Goal: Task Accomplishment & Management: Use online tool/utility

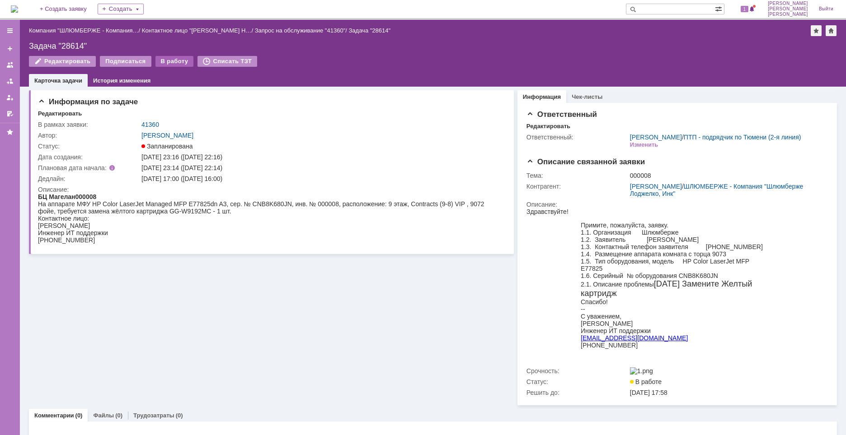
click at [173, 59] on div "В работу" at bounding box center [174, 61] width 38 height 11
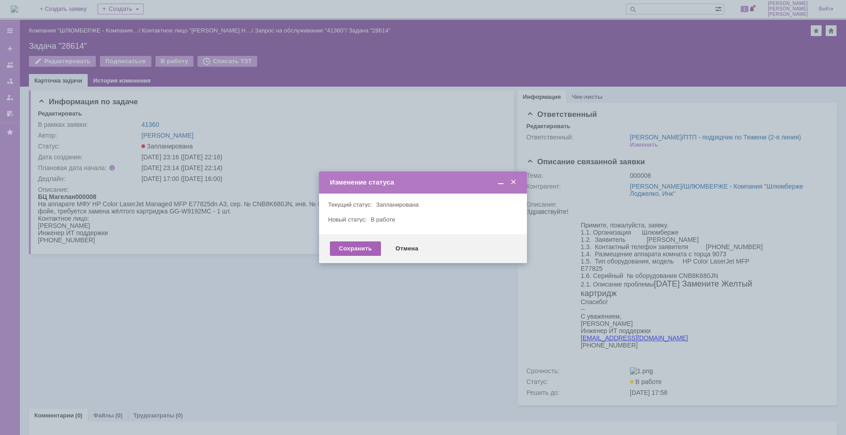
click at [354, 246] on div "Сохранить" at bounding box center [355, 249] width 51 height 14
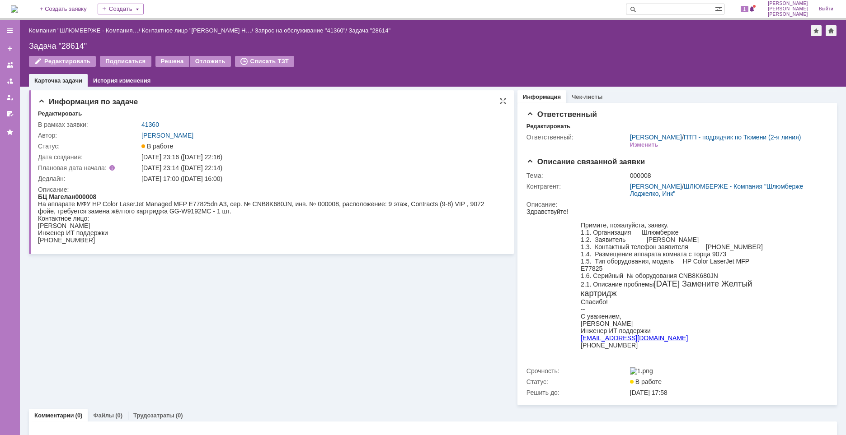
click at [268, 204] on div "На аппарате МФУ HP Color LaserJet Managed MFP E77825dn A3, сер. № CNB8K680JN, и…" at bounding box center [269, 208] width 463 height 14
copy div "CNB8K680JN"
click at [72, 44] on div "Задача "28614"" at bounding box center [433, 46] width 808 height 9
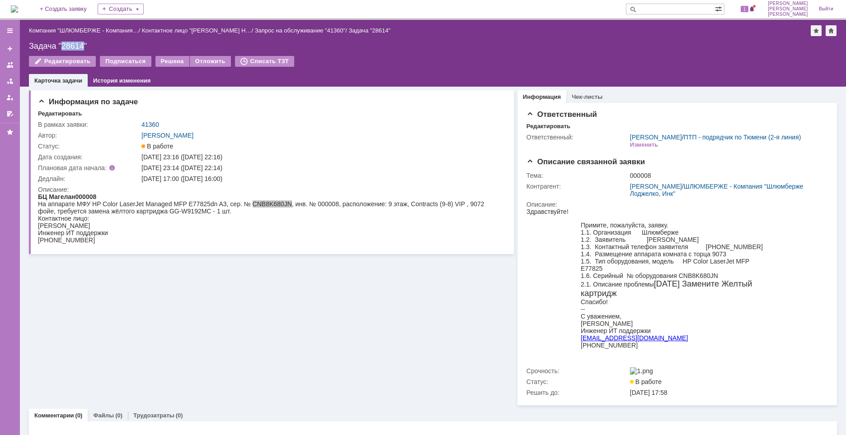
copy div "28614"
click at [289, 173] on tbody "В рамках заявки: 41360 Автор: [PERSON_NAME]: В работе Дата создания: [DATE] 23:…" at bounding box center [269, 183] width 463 height 128
click at [200, 177] on div "[DATE] 17:00 ([DATE] 16:00)" at bounding box center [320, 178] width 358 height 7
drag, startPoint x: 195, startPoint y: 178, endPoint x: 242, endPoint y: 179, distance: 47.4
click at [242, 179] on div "[DATE] 17:00 ([DATE] 16:00)" at bounding box center [320, 178] width 358 height 7
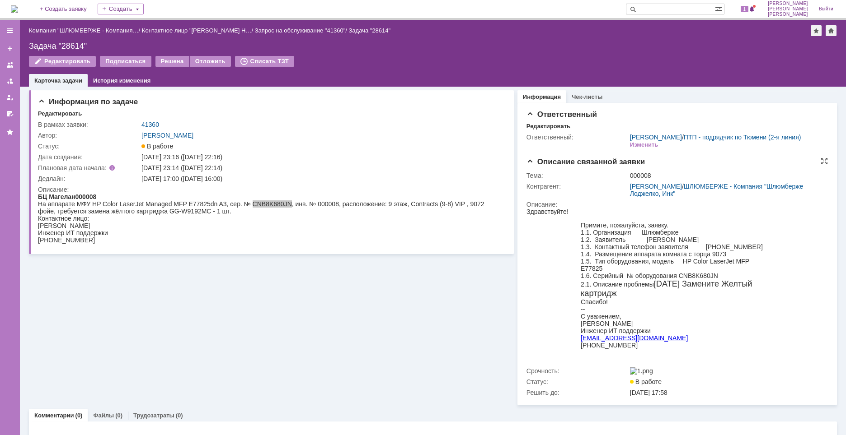
copy div "[DATE] 16:00"
click at [136, 222] on div "[PERSON_NAME]" at bounding box center [269, 225] width 463 height 7
drag, startPoint x: 56, startPoint y: 211, endPoint x: 238, endPoint y: 211, distance: 182.1
click at [243, 211] on div "На аппарате МФУ HP Color LaserJet Managed MFP E77825dn A3, сер. № CNB8K680JN, и…" at bounding box center [269, 208] width 463 height 14
copy div "требуется замена жёлтого картриджа GG-W9192MC - 1 шт."
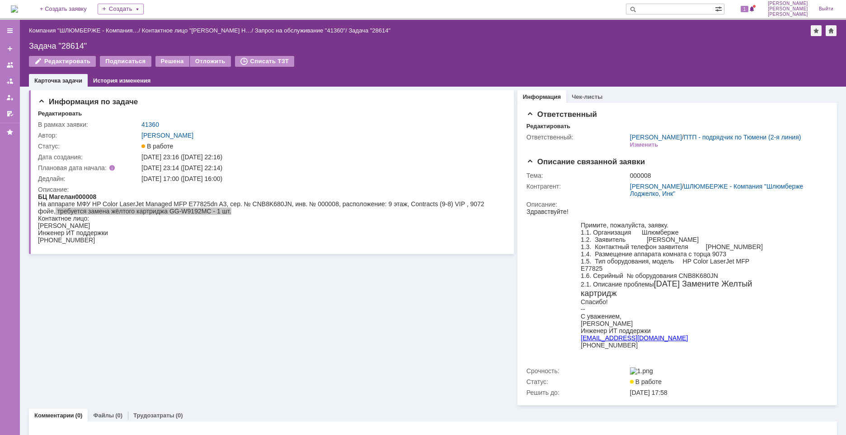
click at [396, 354] on div "Информация по задаче Редактировать В рамках заявки: 41360 Автор: [PERSON_NAME] …" at bounding box center [271, 246] width 485 height 319
click at [432, 330] on div "Информация по задаче Редактировать В рамках заявки: 41360 Автор: [PERSON_NAME] …" at bounding box center [271, 246] width 485 height 319
click at [328, 222] on div "Контактное лицо:" at bounding box center [269, 218] width 463 height 7
